Goal: Information Seeking & Learning: Check status

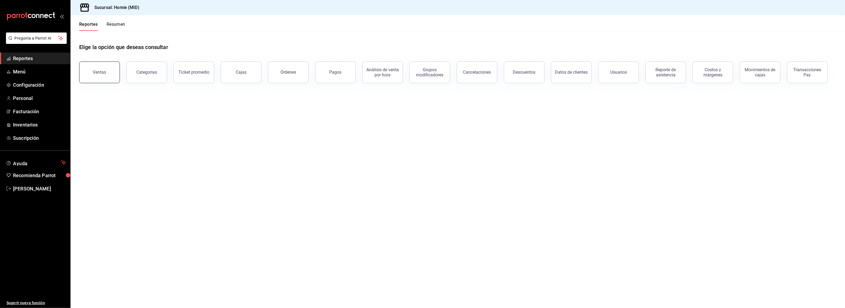
click at [100, 69] on button "Ventas" at bounding box center [99, 73] width 41 height 22
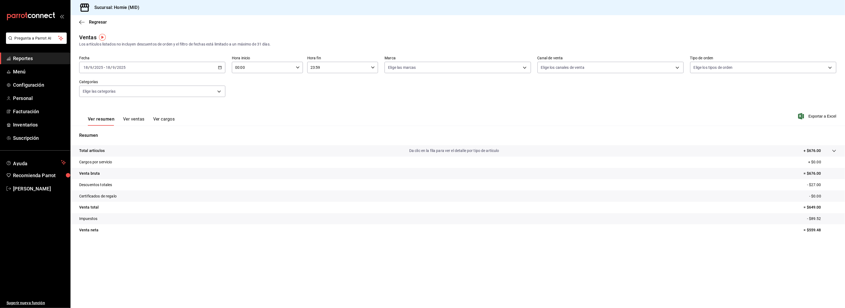
click at [139, 68] on div "2025-09-18 18 / 9 / 2025 - 2025-09-18 18 / 9 / 2025" at bounding box center [152, 67] width 146 height 11
click at [105, 94] on span "Ayer" at bounding box center [105, 96] width 42 height 6
click at [28, 57] on span "Reportes" at bounding box center [39, 58] width 53 height 7
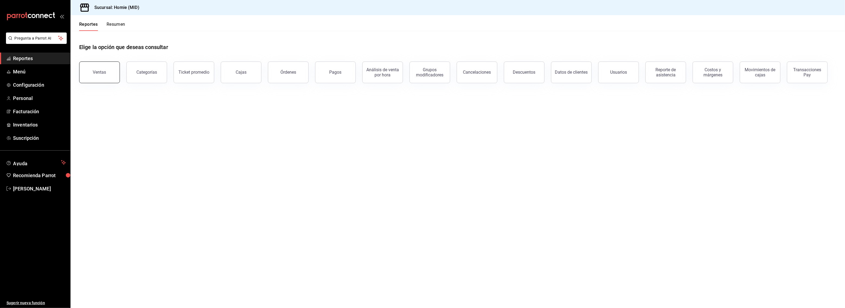
click at [104, 72] on div "Ventas" at bounding box center [99, 72] width 13 height 5
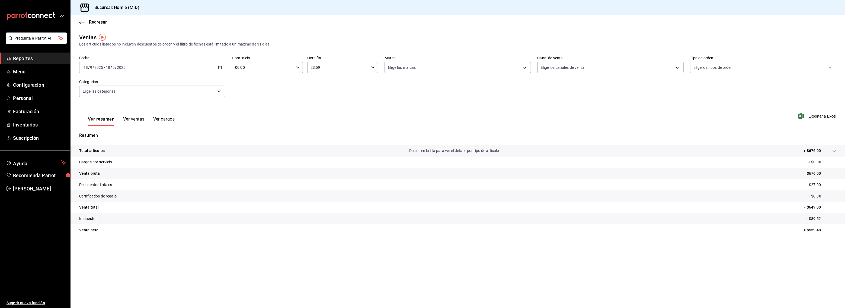
click at [145, 65] on div "2025-09-18 18 / 9 / 2025 - 2025-09-18 18 / 9 / 2025" at bounding box center [152, 67] width 146 height 11
drag, startPoint x: 102, startPoint y: 95, endPoint x: 106, endPoint y: 95, distance: 4.1
click at [104, 95] on span "Ayer" at bounding box center [105, 96] width 42 height 6
click at [191, 66] on div "2025-09-17 17 / 9 / 2025 - 2025-09-17 17 / 9 / 2025" at bounding box center [152, 67] width 146 height 11
click at [109, 107] on span "Semana actual" at bounding box center [105, 108] width 42 height 6
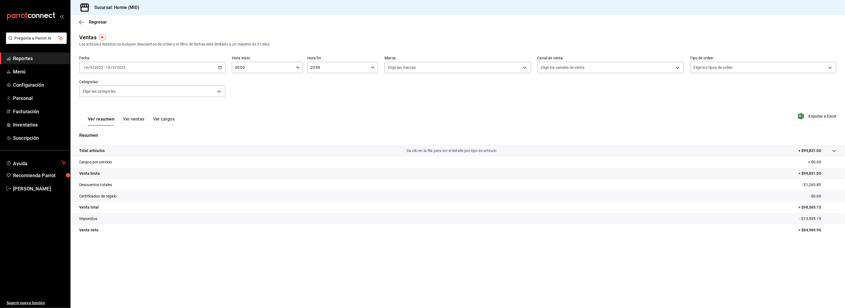
click at [169, 68] on div "2025-09-14 14 / 9 / 2025 - 2025-09-18 18 / 9 / 2025" at bounding box center [152, 67] width 146 height 11
click at [101, 120] on span "Mes actual" at bounding box center [105, 121] width 42 height 6
click at [35, 56] on span "Reportes" at bounding box center [39, 58] width 53 height 7
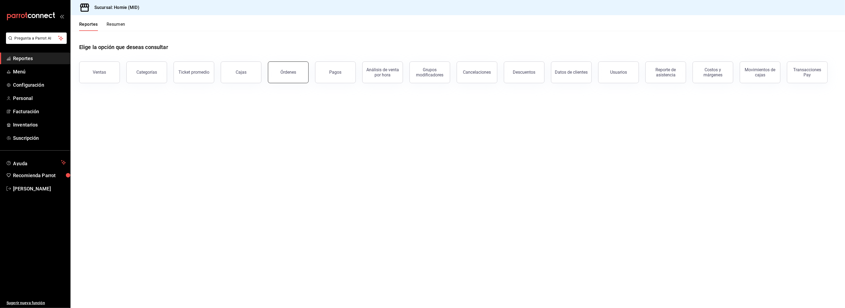
click at [282, 72] on div "Órdenes" at bounding box center [288, 72] width 16 height 5
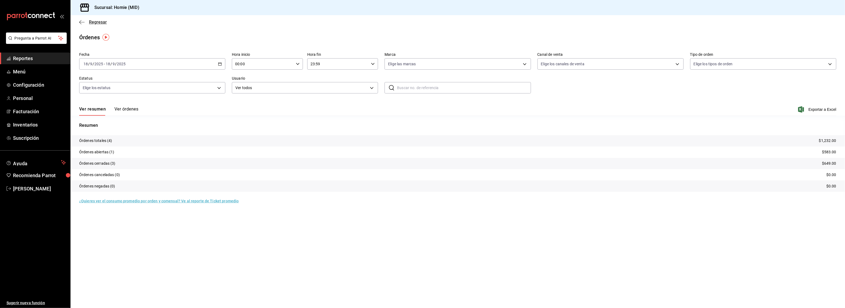
click at [80, 21] on icon "button" at bounding box center [80, 22] width 2 height 4
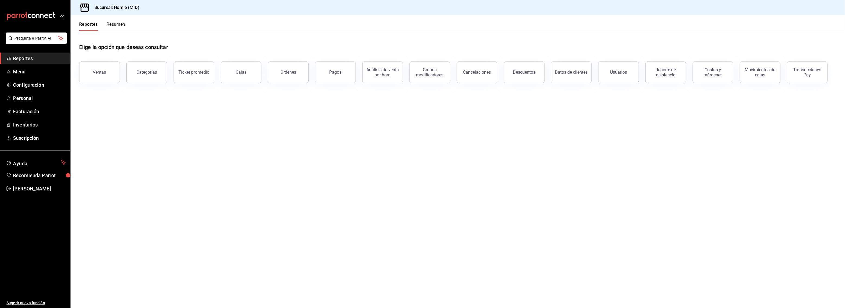
click at [81, 21] on div "Reportes Resumen" at bounding box center [97, 23] width 55 height 16
click at [31, 58] on span "Reportes" at bounding box center [39, 58] width 53 height 7
click at [115, 23] on button "Resumen" at bounding box center [116, 26] width 19 height 9
